Goal: Information Seeking & Learning: Learn about a topic

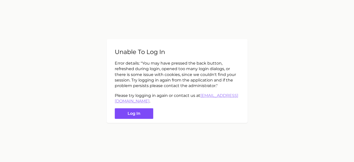
click at [139, 111] on button "Log in" at bounding box center [134, 113] width 39 height 11
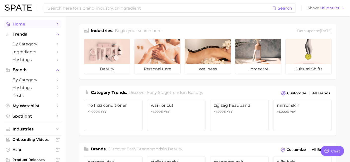
type textarea "x"
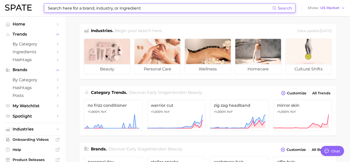
click at [57, 6] on input at bounding box center [159, 8] width 225 height 9
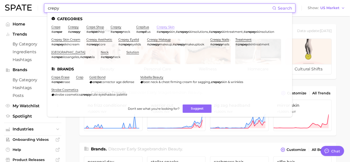
type input "crepy"
click at [157, 29] on link "crepey skin" at bounding box center [166, 27] width 18 height 4
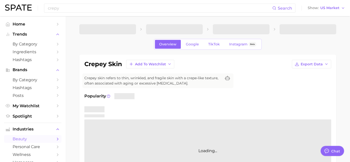
type textarea "x"
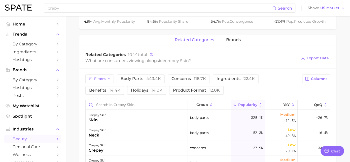
scroll to position [224, 0]
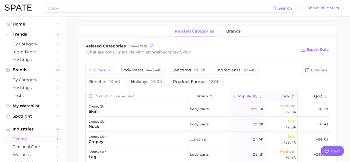
click at [283, 95] on span "YoY" at bounding box center [286, 96] width 6 height 4
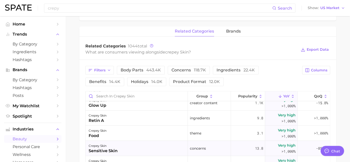
scroll to position [140, 0]
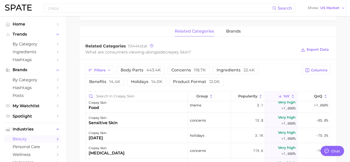
click at [79, 132] on main "1. skincare 2. face concerns 3. skin condition 4. crepey skin Overview Google T…" at bounding box center [207, 38] width 284 height 491
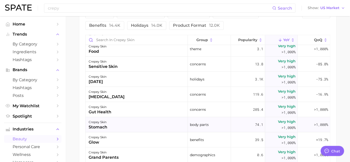
scroll to position [168, 0]
